Goal: Information Seeking & Learning: Learn about a topic

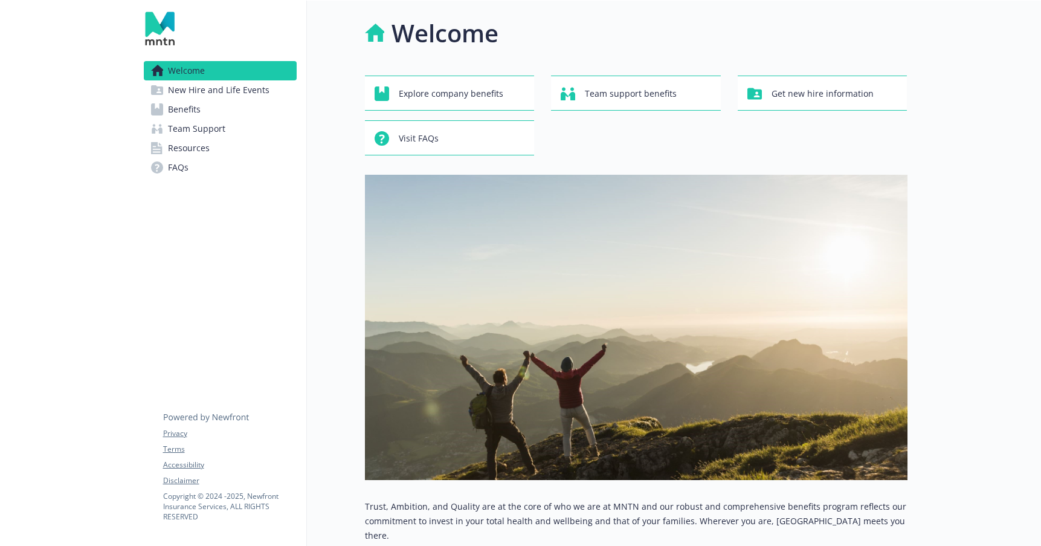
click at [163, 26] on img at bounding box center [159, 28] width 31 height 36
click at [437, 31] on h1 "Welcome" at bounding box center [445, 33] width 107 height 36
click at [413, 92] on span "Explore company benefits" at bounding box center [451, 93] width 105 height 23
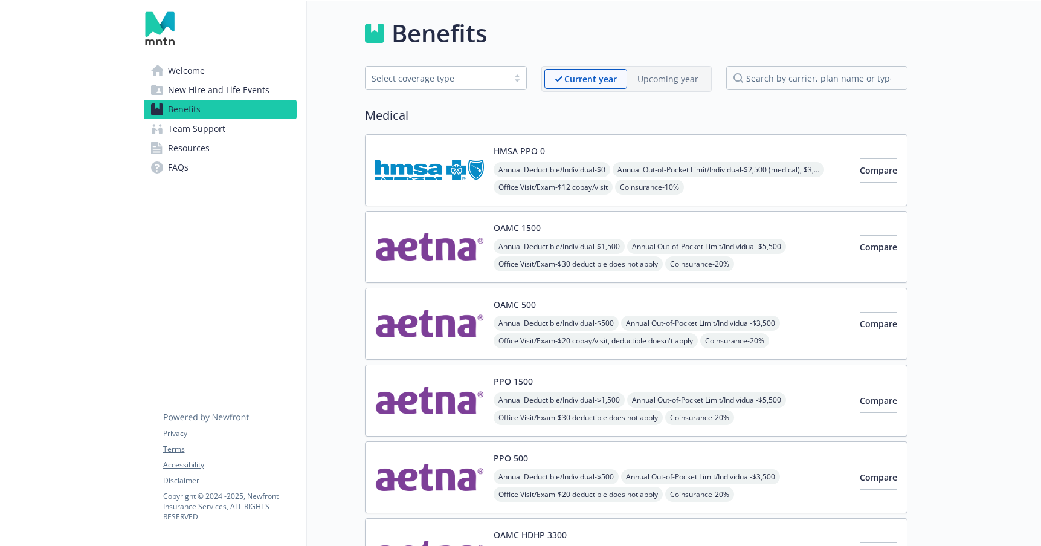
click at [158, 25] on img at bounding box center [159, 28] width 31 height 36
click at [184, 72] on span "Welcome" at bounding box center [186, 70] width 37 height 19
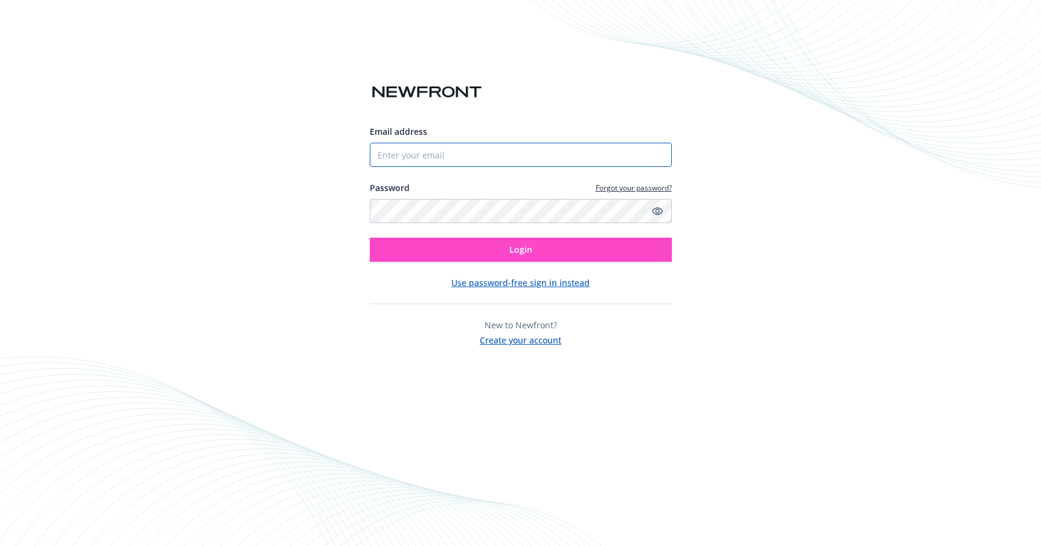
type input "[PERSON_NAME][EMAIL_ADDRESS][DOMAIN_NAME]"
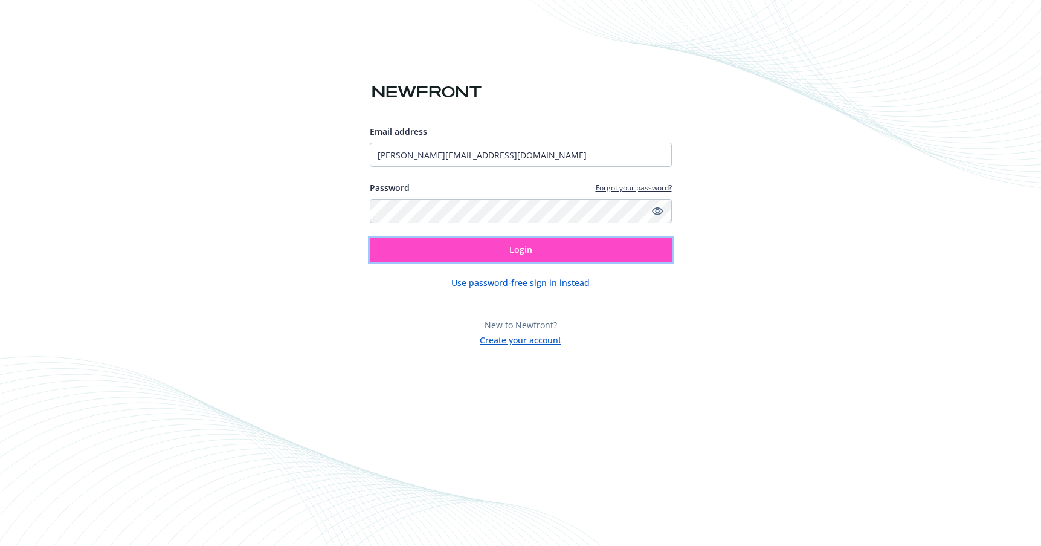
click at [520, 252] on span "Login" at bounding box center [521, 249] width 23 height 11
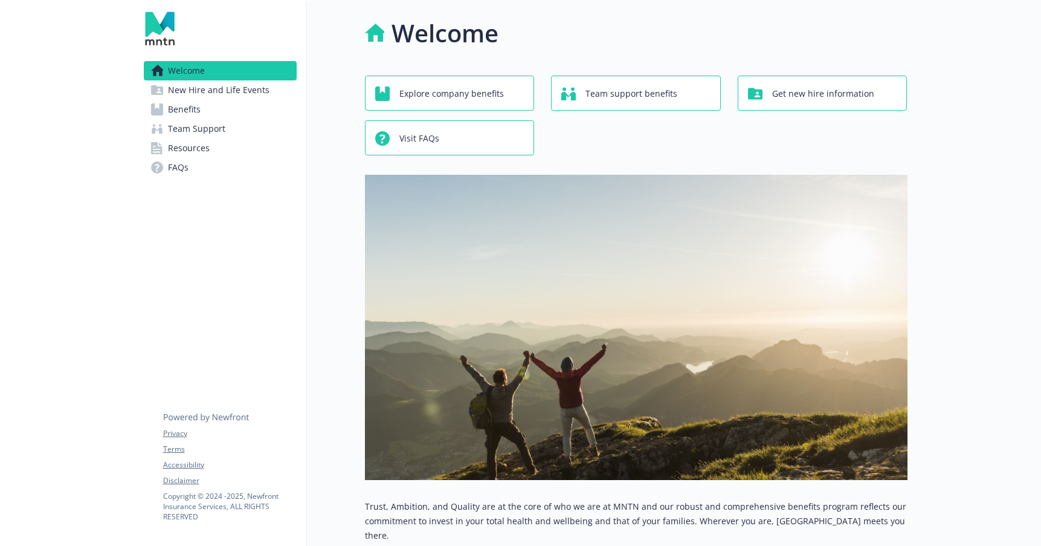
click at [202, 326] on div "Welcome New Hire and Life Events Benefits Team Support Resources FAQs Privacy T…" at bounding box center [220, 421] width 173 height 840
click at [458, 101] on span "Explore company benefits" at bounding box center [452, 93] width 105 height 23
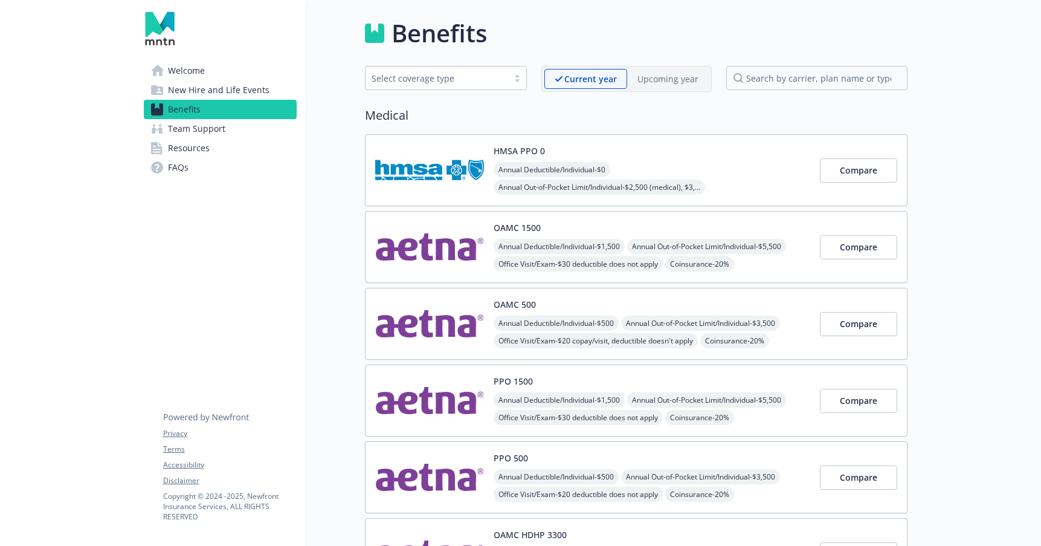
click at [668, 78] on p "Upcoming year" at bounding box center [668, 79] width 61 height 13
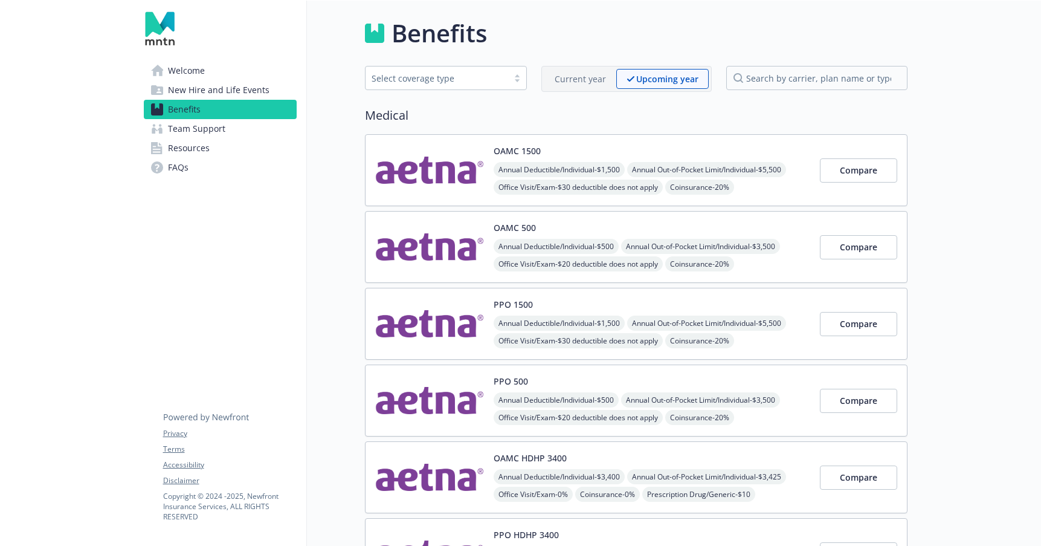
click at [592, 77] on p "Current year" at bounding box center [580, 79] width 51 height 13
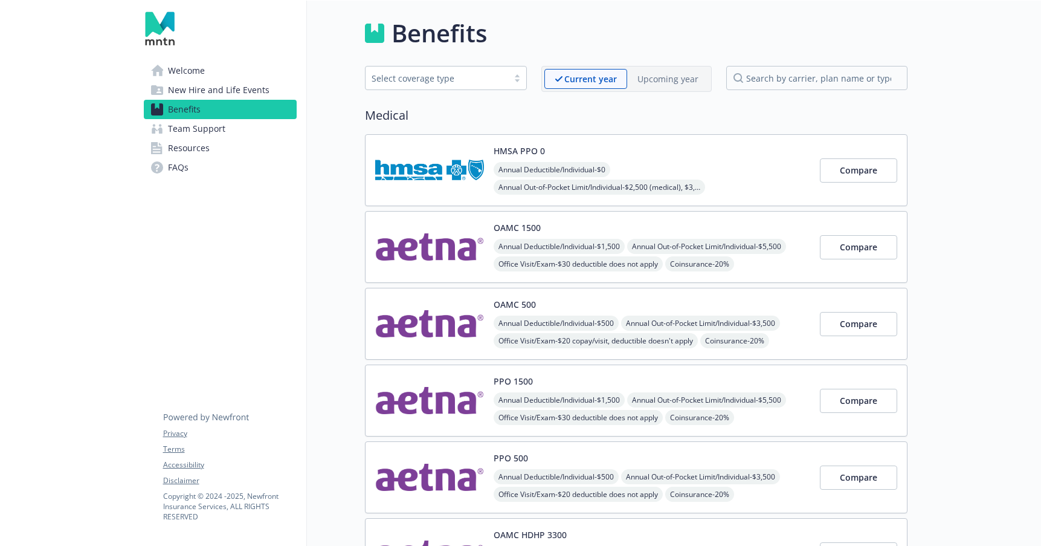
click at [651, 77] on p "Upcoming year" at bounding box center [668, 79] width 61 height 13
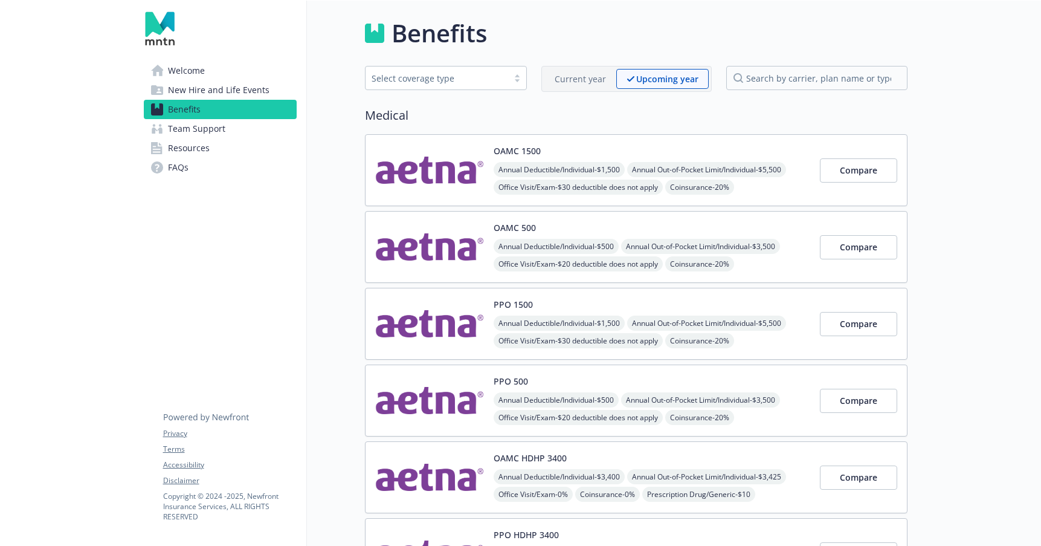
click at [583, 74] on p "Current year" at bounding box center [580, 79] width 51 height 13
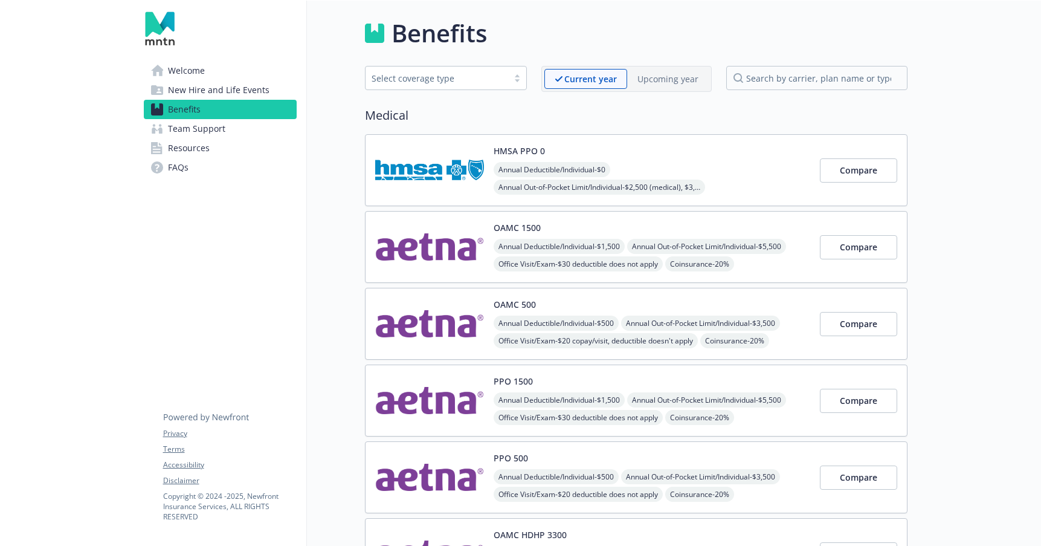
click at [667, 73] on p "Upcoming year" at bounding box center [668, 79] width 61 height 13
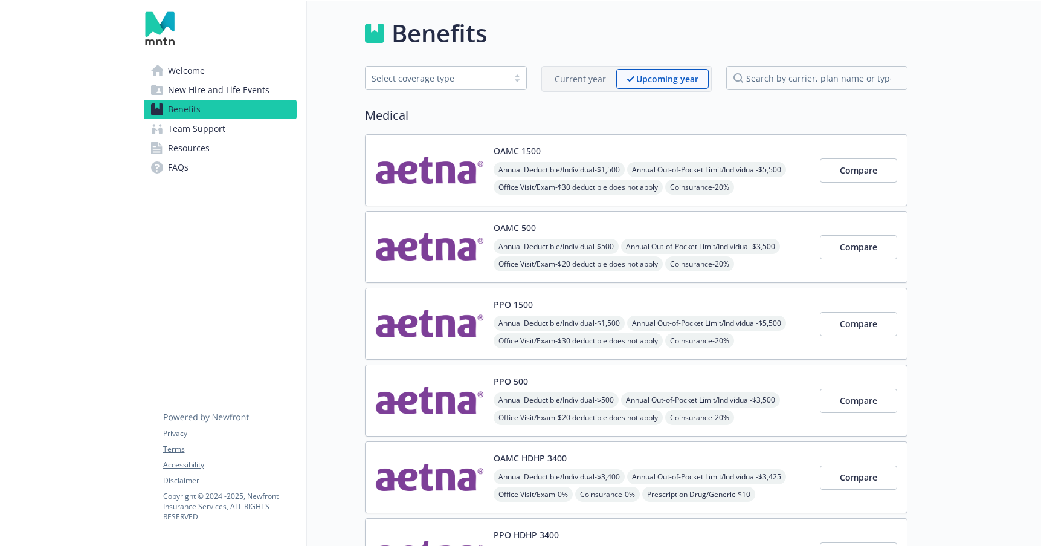
click at [581, 84] on p "Current year" at bounding box center [580, 79] width 51 height 13
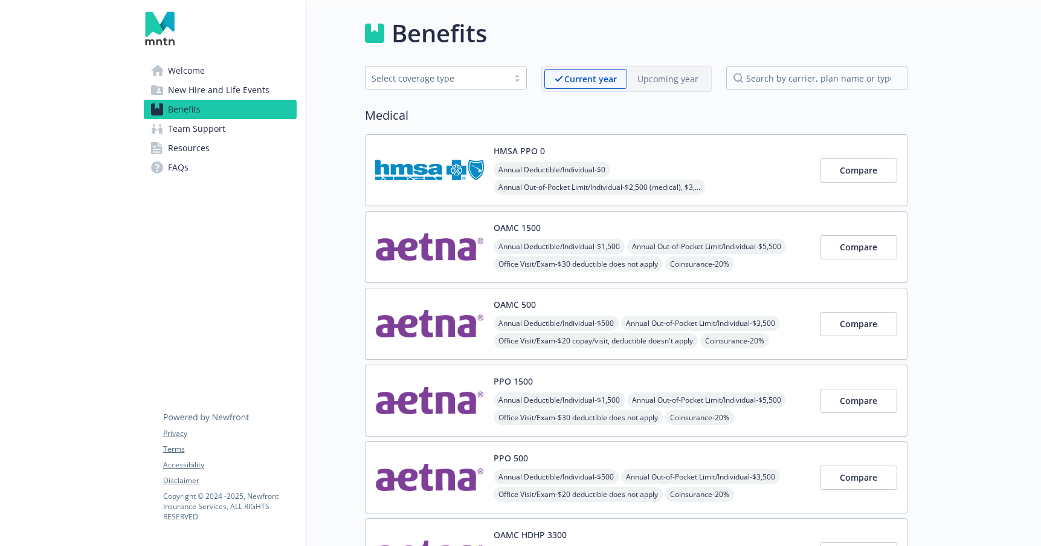
click at [657, 76] on p "Upcoming year" at bounding box center [668, 79] width 61 height 13
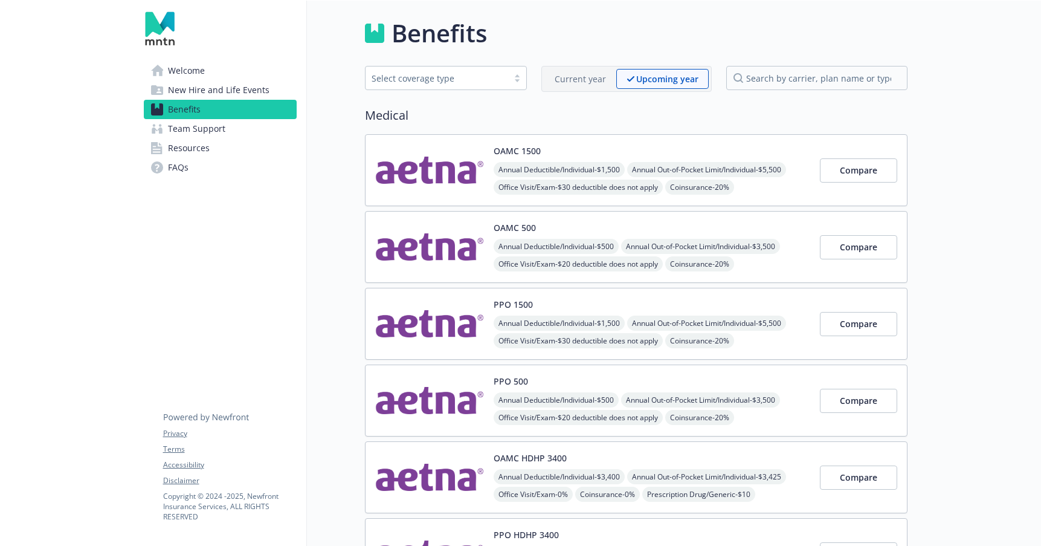
click at [231, 89] on span "New Hire and Life Events" at bounding box center [219, 89] width 102 height 19
